Goal: Find specific page/section: Find specific page/section

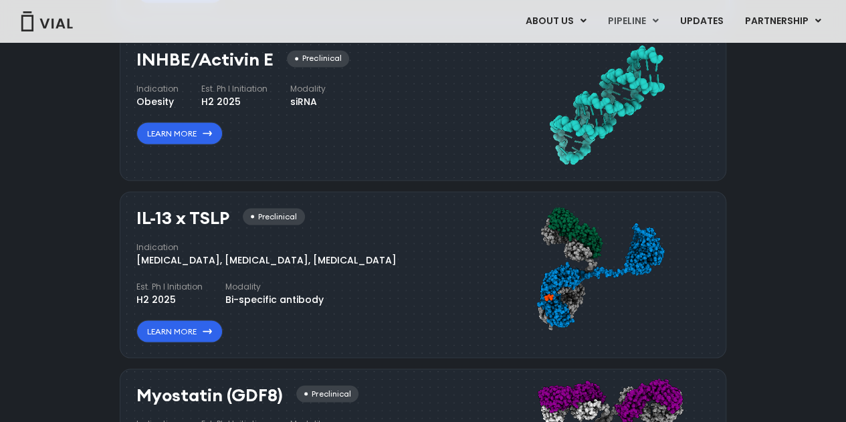
scroll to position [1204, 0]
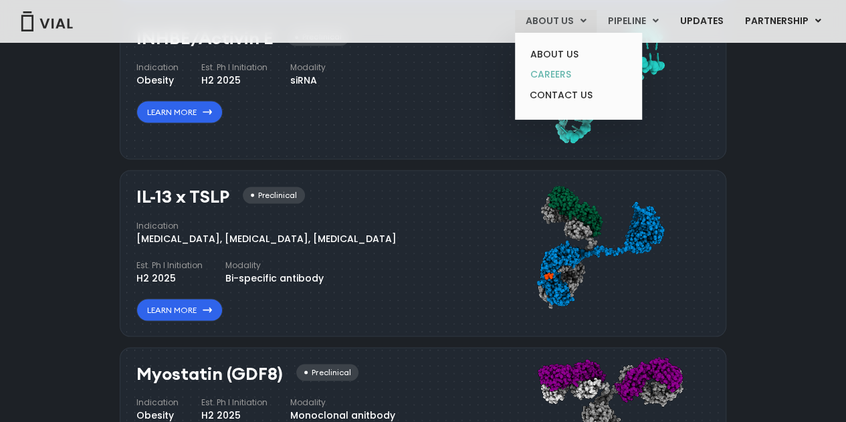
click at [563, 70] on link "CAREERS" at bounding box center [578, 74] width 117 height 21
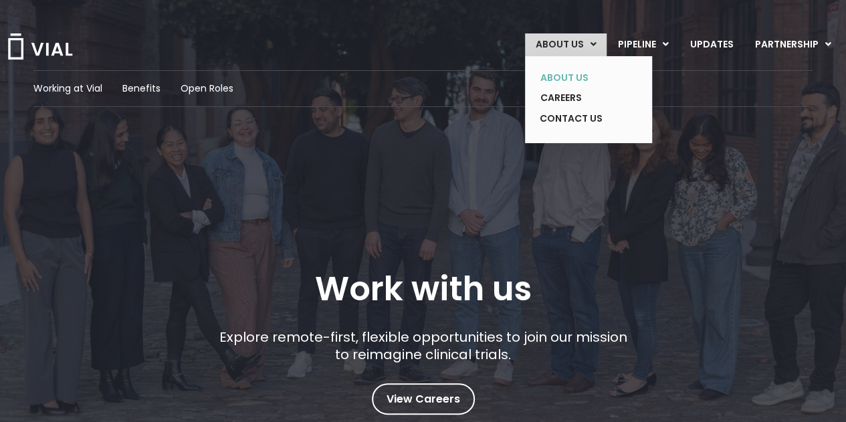
click at [587, 79] on link "ABOUT US" at bounding box center [579, 78] width 98 height 21
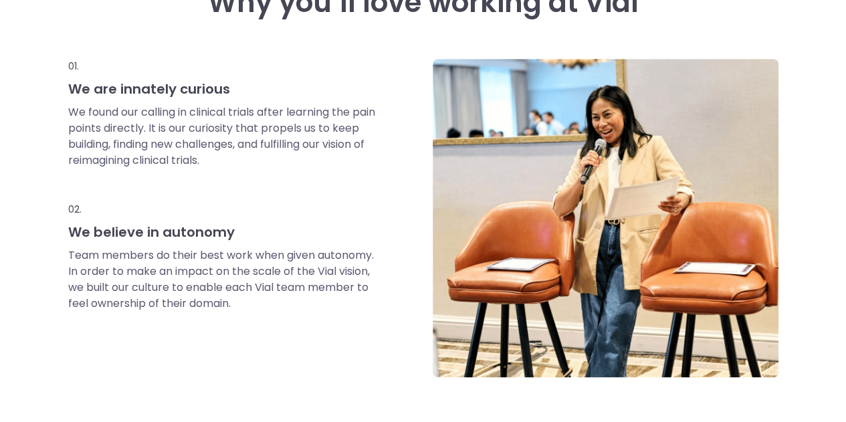
scroll to position [594, 0]
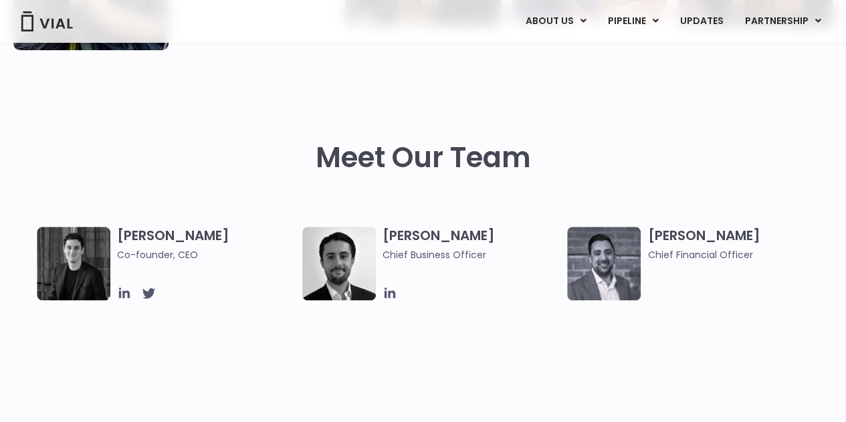
scroll to position [602, 0]
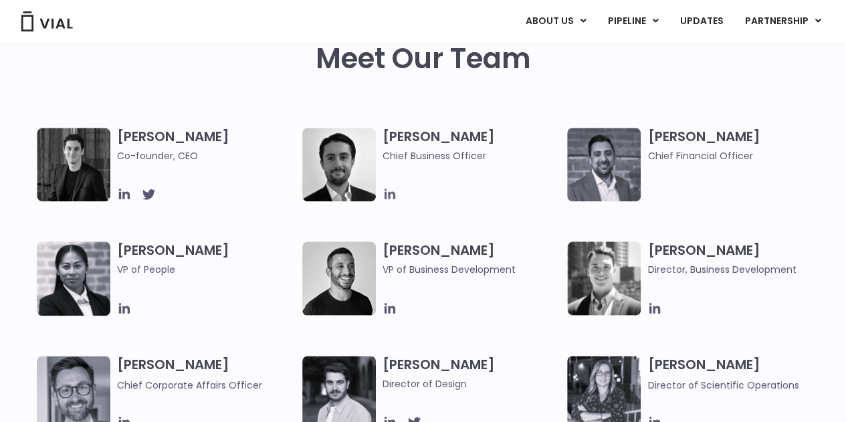
click at [387, 195] on icon at bounding box center [390, 194] width 15 height 15
click at [127, 310] on icon at bounding box center [124, 308] width 11 height 11
